Goal: Navigation & Orientation: Go to known website

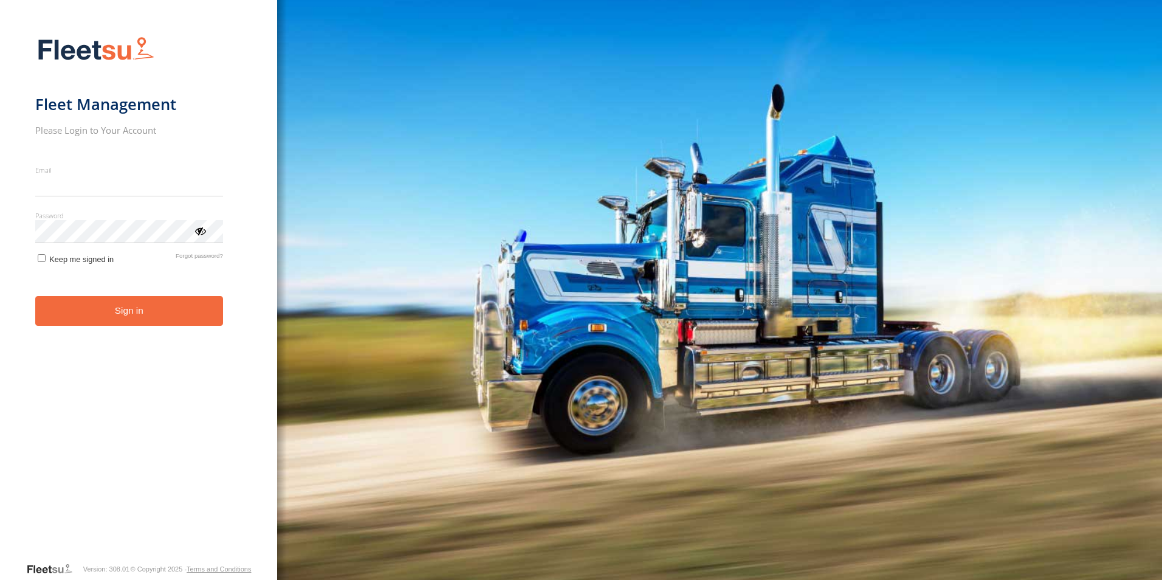
type input "**********"
click at [111, 325] on button "Sign in" at bounding box center [129, 311] width 188 height 30
click at [110, 305] on button "Sign in" at bounding box center [129, 311] width 188 height 30
